Goal: Book appointment/travel/reservation

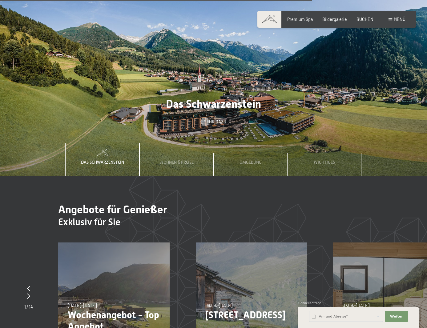
scroll to position [1909, 0]
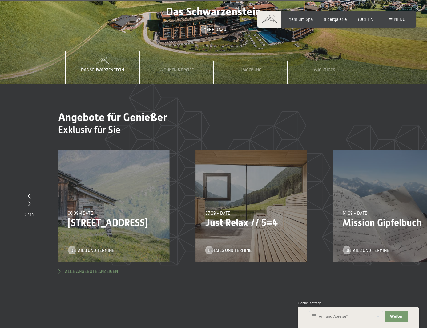
click at [81, 269] on span "Alle Angebote anzeigen" at bounding box center [91, 272] width 53 height 6
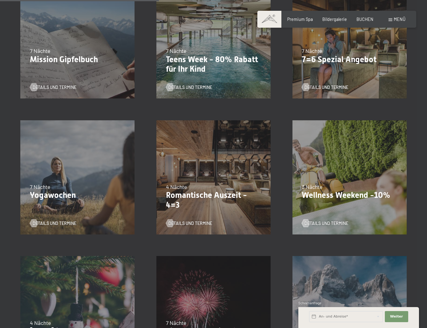
scroll to position [308, 0]
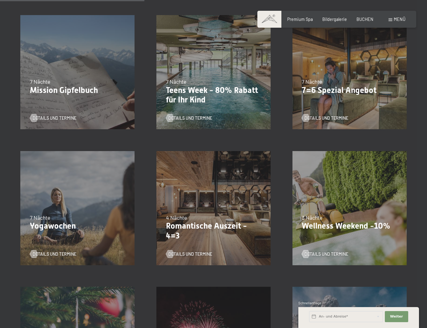
click at [342, 86] on p "7=6 Spezial Angebot" at bounding box center [349, 91] width 95 height 10
click at [315, 115] on span "Details und Termine" at bounding box center [333, 118] width 44 height 6
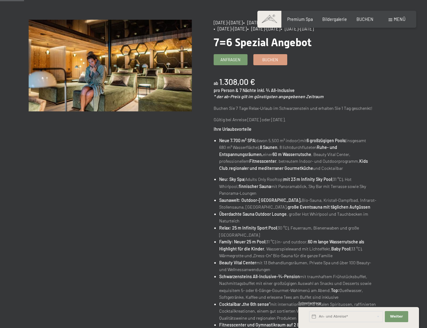
scroll to position [31, 0]
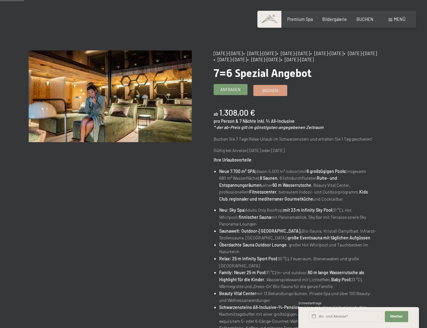
click at [233, 88] on span "Anfragen" at bounding box center [230, 90] width 20 height 6
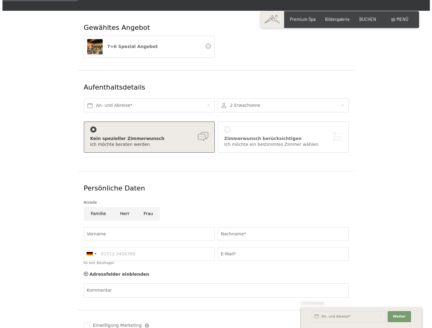
scroll to position [62, 0]
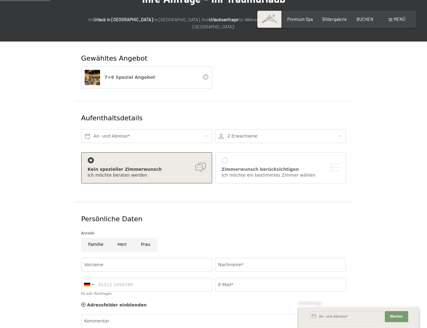
click at [225, 157] on div at bounding box center [225, 160] width 6 height 6
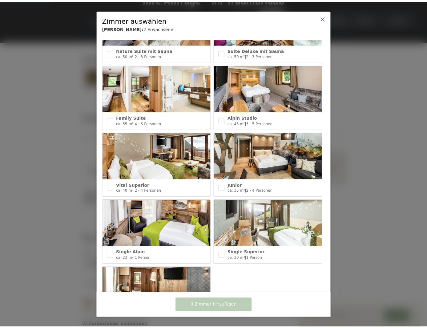
scroll to position [230, 0]
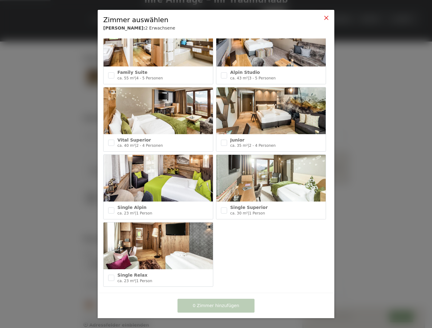
click at [325, 17] on icon at bounding box center [326, 17] width 5 height 5
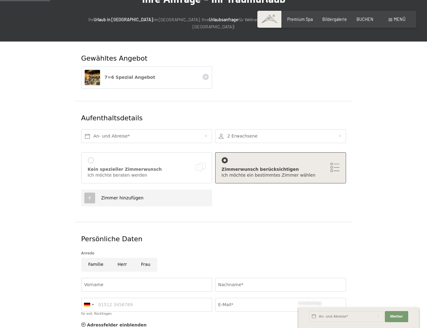
click at [90, 193] on div at bounding box center [89, 198] width 11 height 11
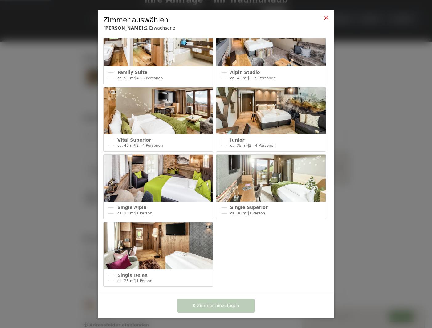
click at [324, 18] on icon at bounding box center [326, 17] width 5 height 5
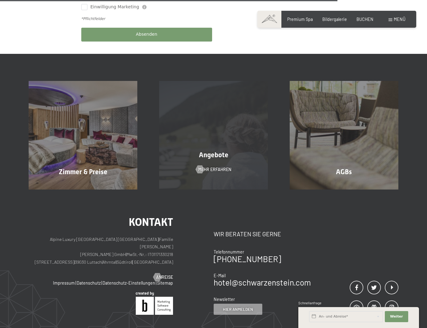
scroll to position [462, 0]
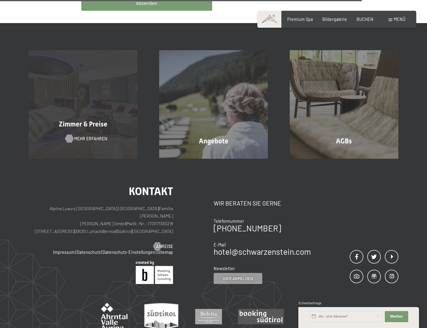
click at [94, 136] on span "Mehr erfahren" at bounding box center [90, 139] width 33 height 6
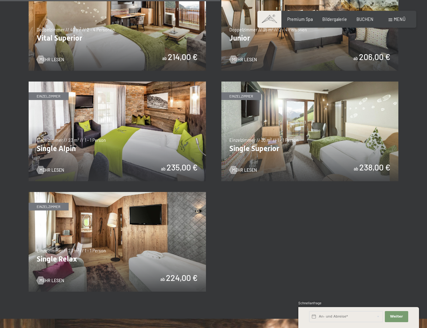
scroll to position [739, 0]
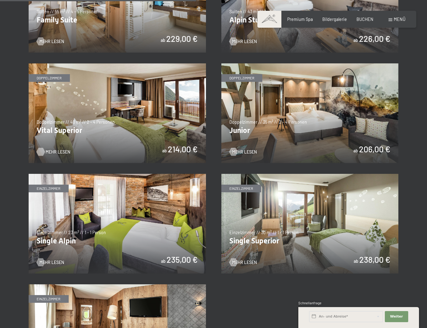
click at [53, 149] on span "Mehr Lesen" at bounding box center [58, 152] width 25 height 6
